Goal: Go to known website: Access a specific website the user already knows

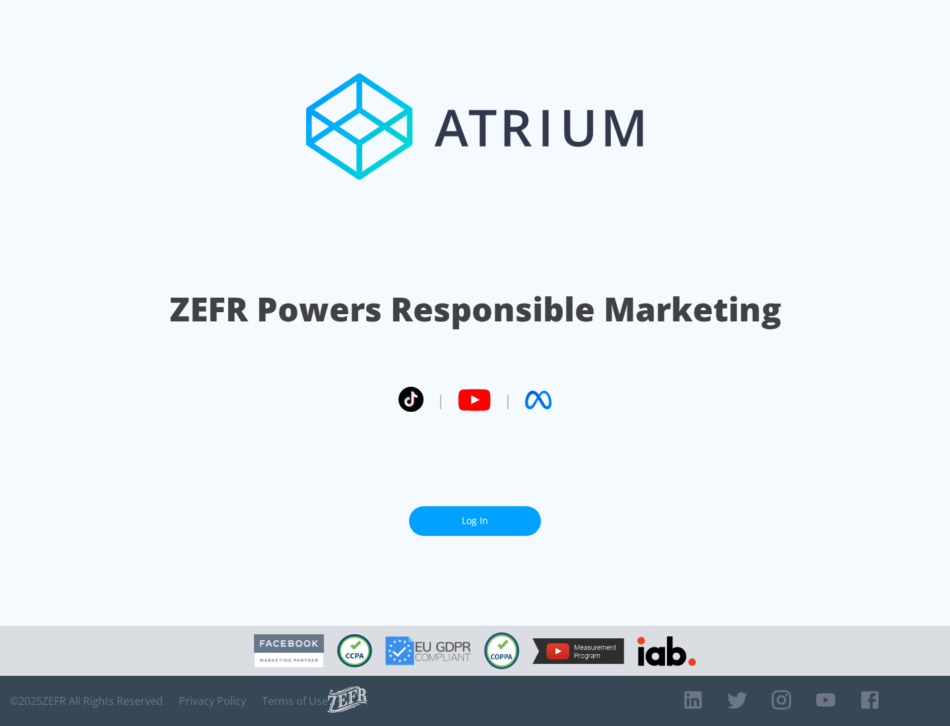
click at [475, 515] on link "Log In" at bounding box center [475, 521] width 132 height 30
